Goal: Information Seeking & Learning: Learn about a topic

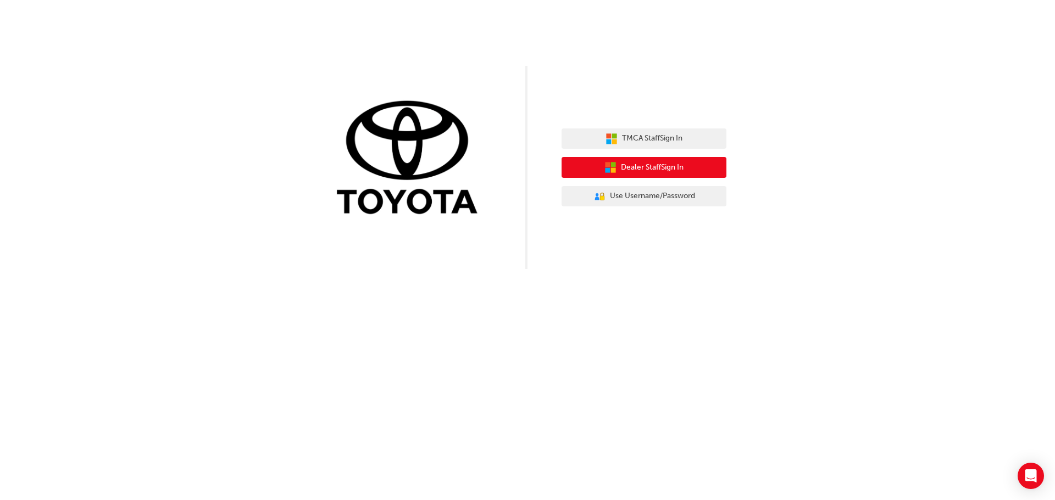
click at [689, 166] on button "Dealer Staff Sign In" at bounding box center [643, 167] width 165 height 21
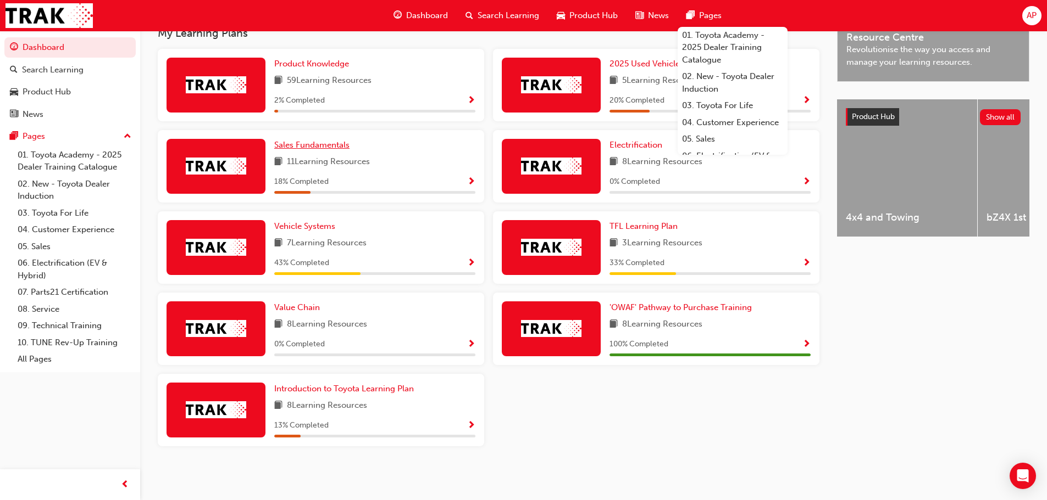
scroll to position [313, 0]
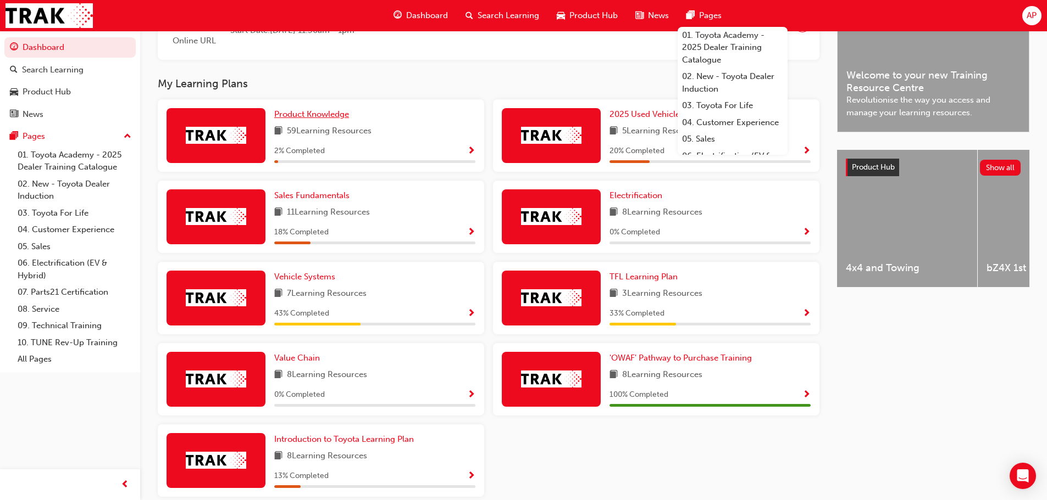
click at [325, 119] on span "Product Knowledge" at bounding box center [311, 114] width 75 height 10
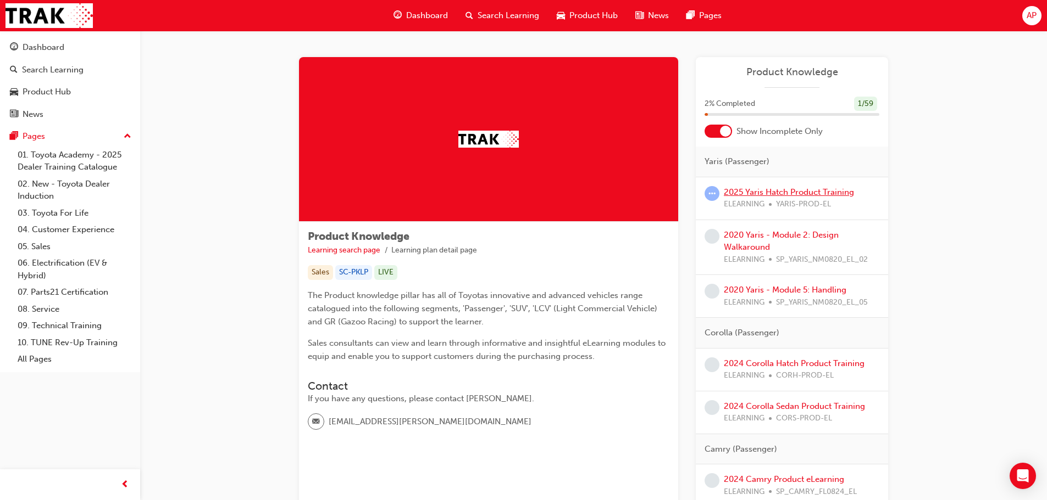
click at [791, 193] on link "2025 Yaris Hatch Product Training" at bounding box center [788, 192] width 130 height 10
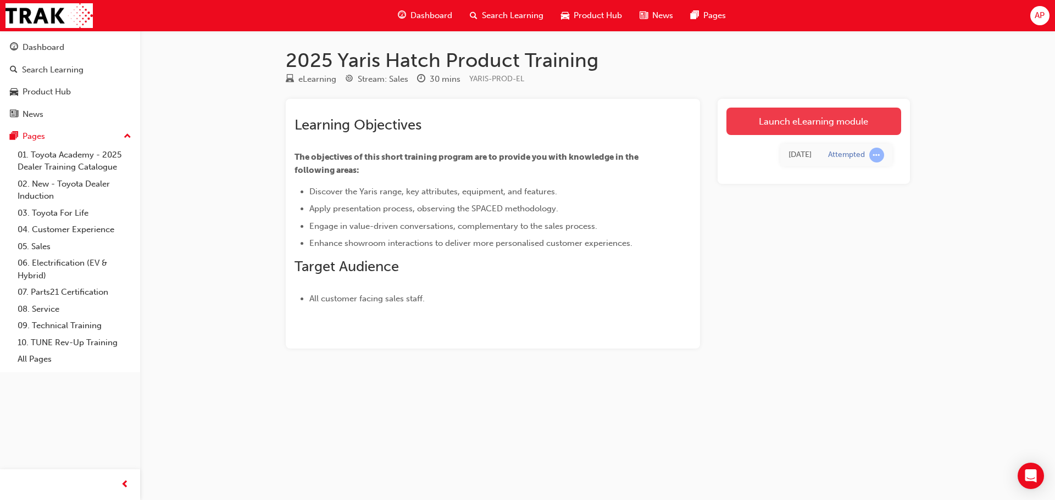
click at [803, 121] on link "Launch eLearning module" at bounding box center [813, 121] width 175 height 27
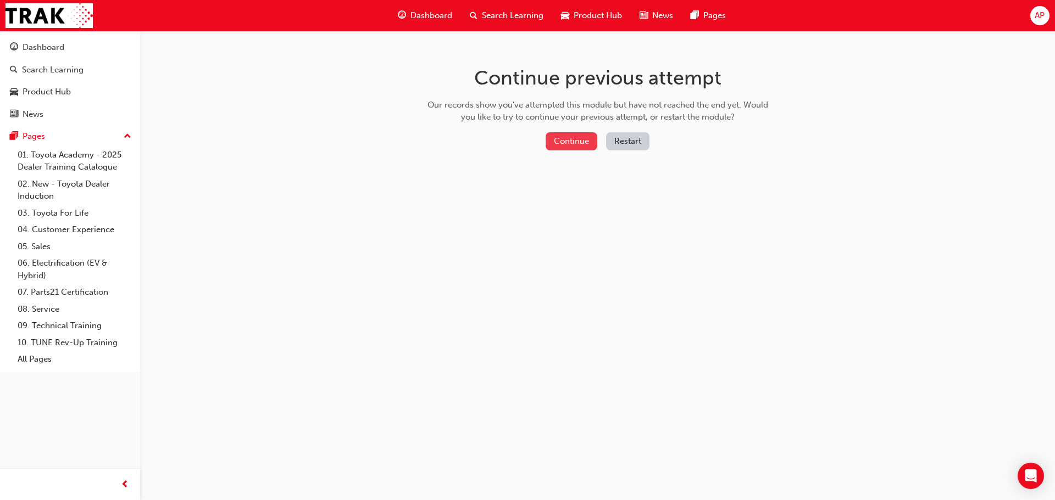
click at [570, 145] on button "Continue" at bounding box center [572, 141] width 52 height 18
